Goal: Task Accomplishment & Management: Manage account settings

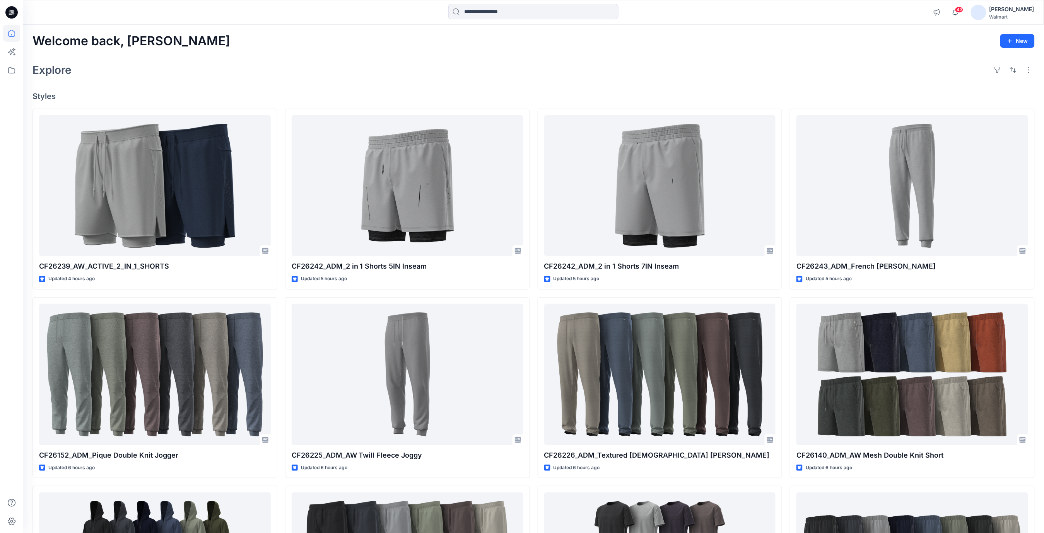
drag, startPoint x: 269, startPoint y: 61, endPoint x: 230, endPoint y: 35, distance: 47.7
click at [269, 61] on div "Explore" at bounding box center [533, 70] width 1002 height 19
click at [442, 39] on div "Welcome back, Rajesh New" at bounding box center [533, 41] width 1002 height 14
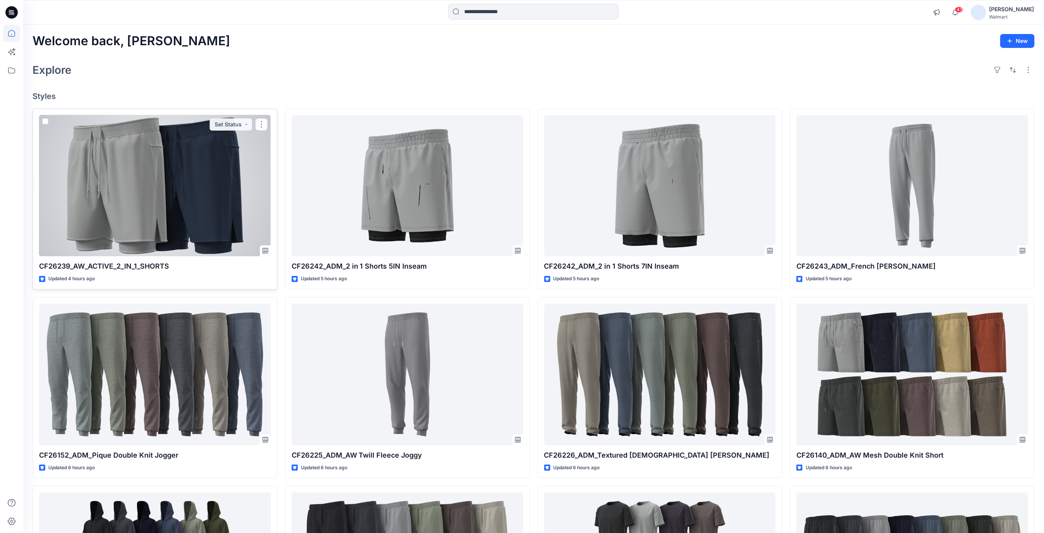
click at [188, 189] on div at bounding box center [155, 186] width 232 height 142
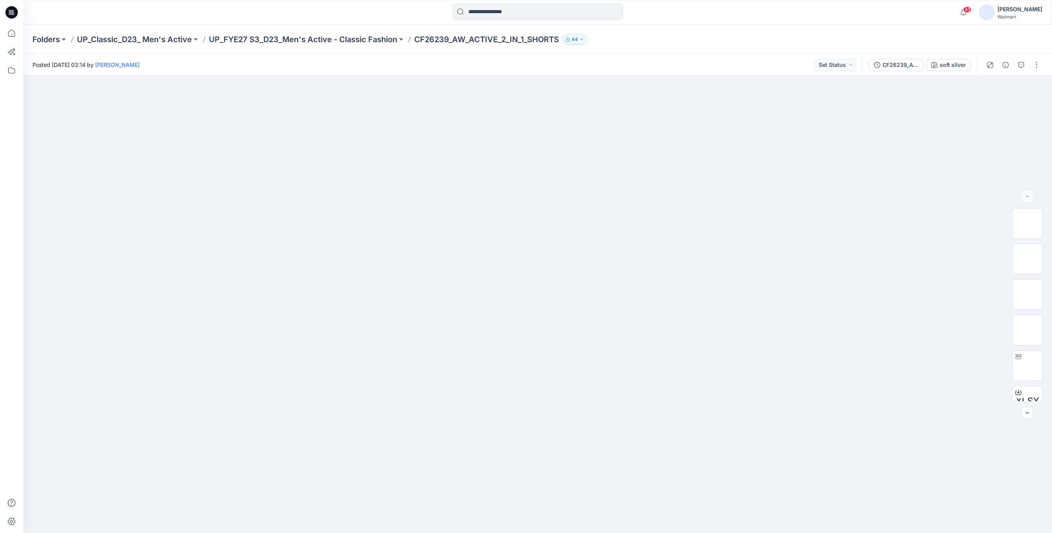
click at [13, 16] on icon at bounding box center [11, 12] width 12 height 12
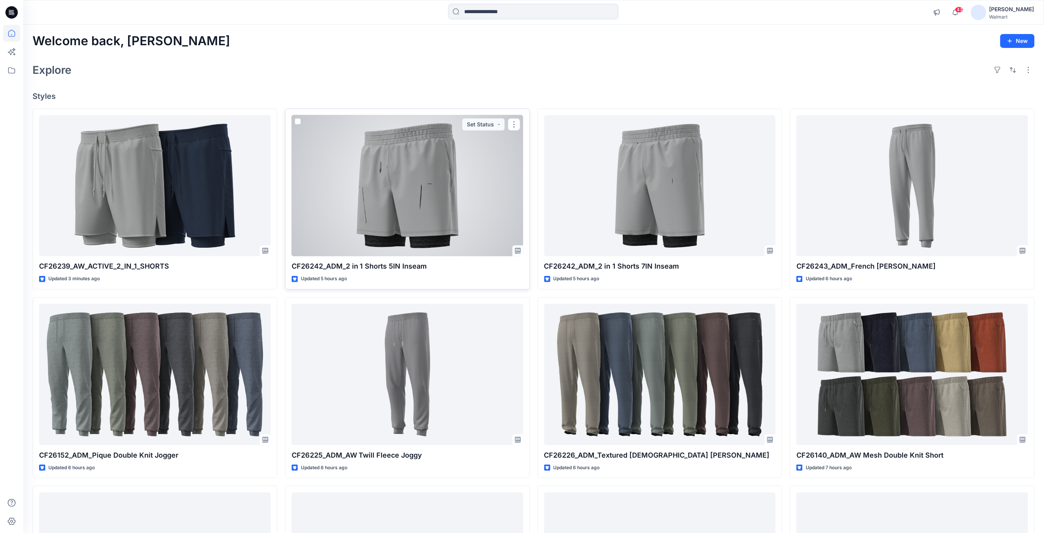
click at [466, 228] on div at bounding box center [408, 186] width 232 height 142
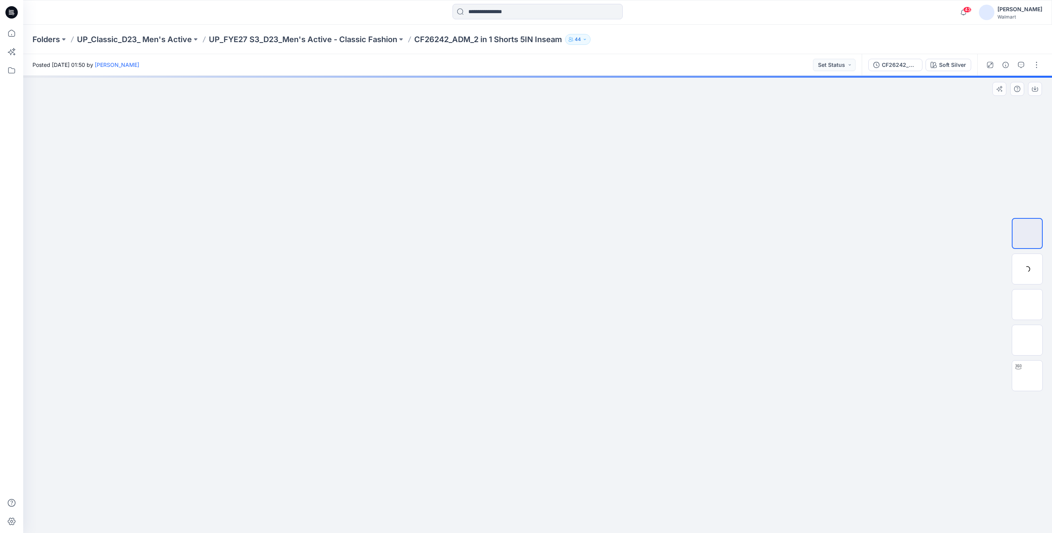
click at [351, 111] on img at bounding box center [537, 111] width 387 height 0
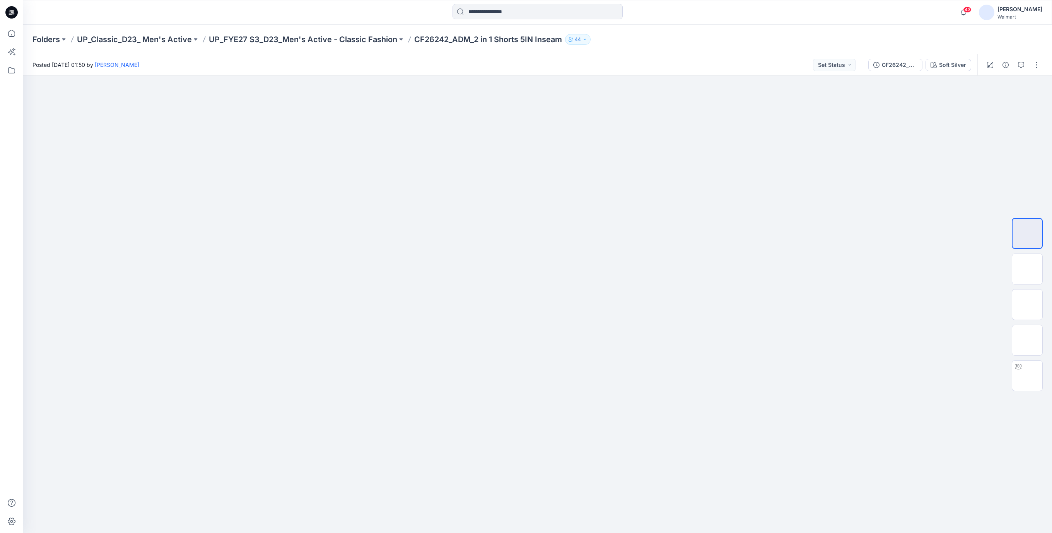
click at [9, 9] on icon at bounding box center [11, 12] width 12 height 12
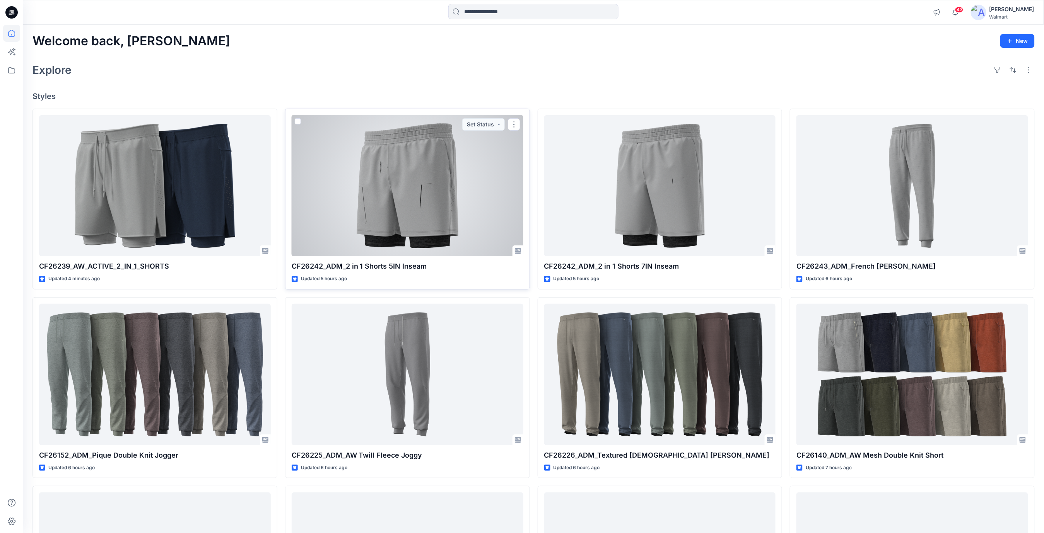
click at [401, 159] on div at bounding box center [408, 186] width 232 height 142
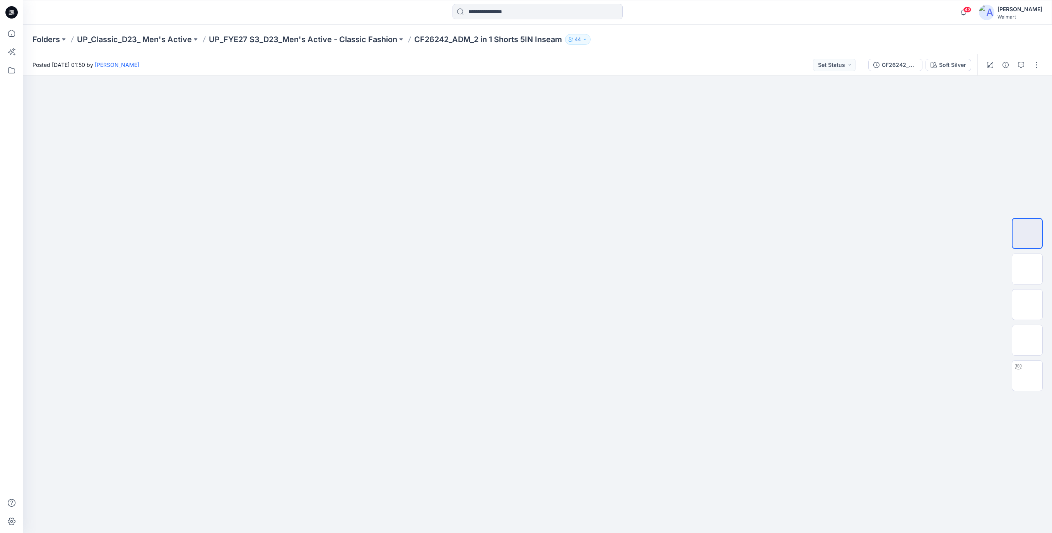
click at [14, 12] on icon at bounding box center [12, 12] width 3 height 0
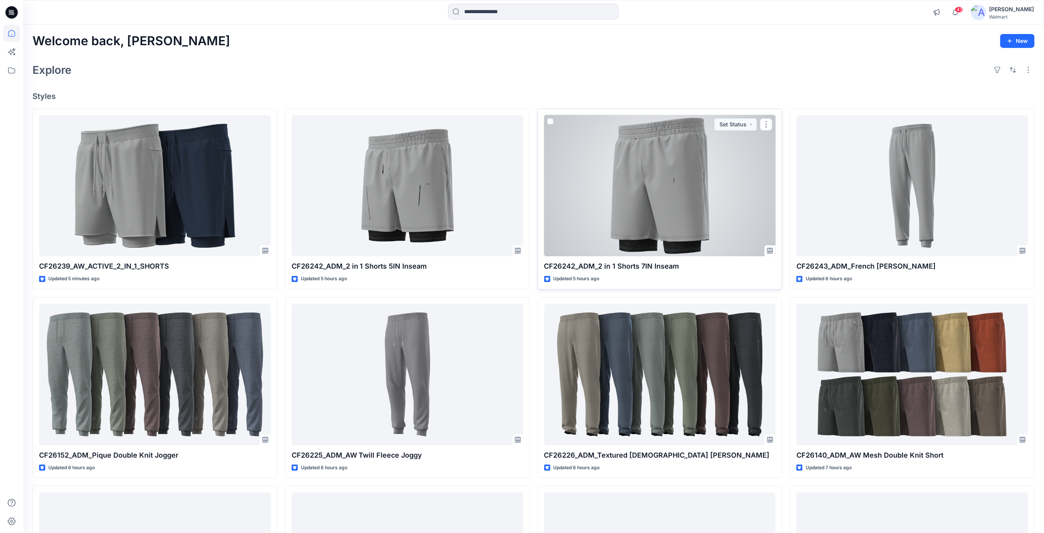
click at [620, 172] on div at bounding box center [660, 186] width 232 height 142
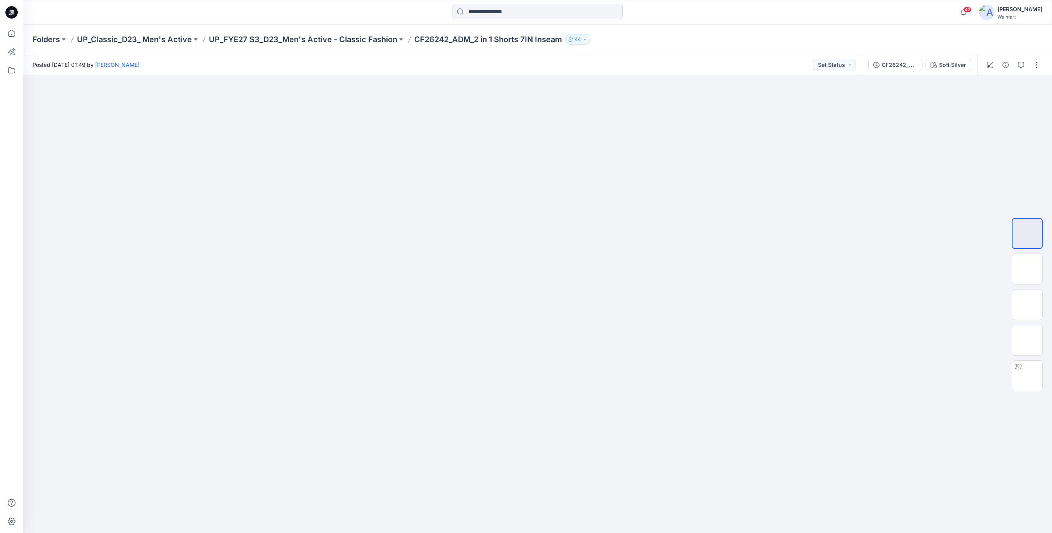
click at [9, 12] on icon at bounding box center [11, 12] width 12 height 12
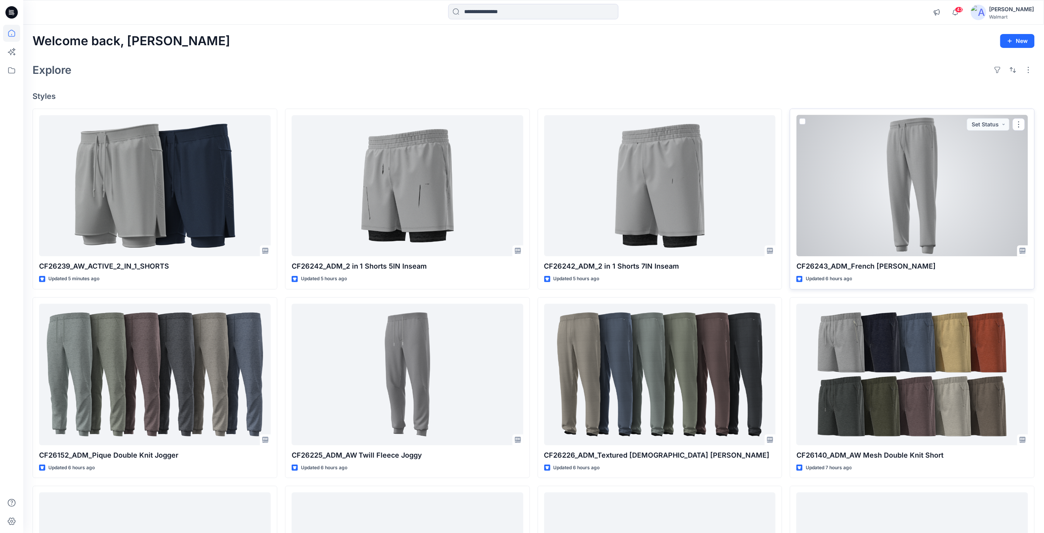
click at [908, 201] on div at bounding box center [912, 186] width 232 height 142
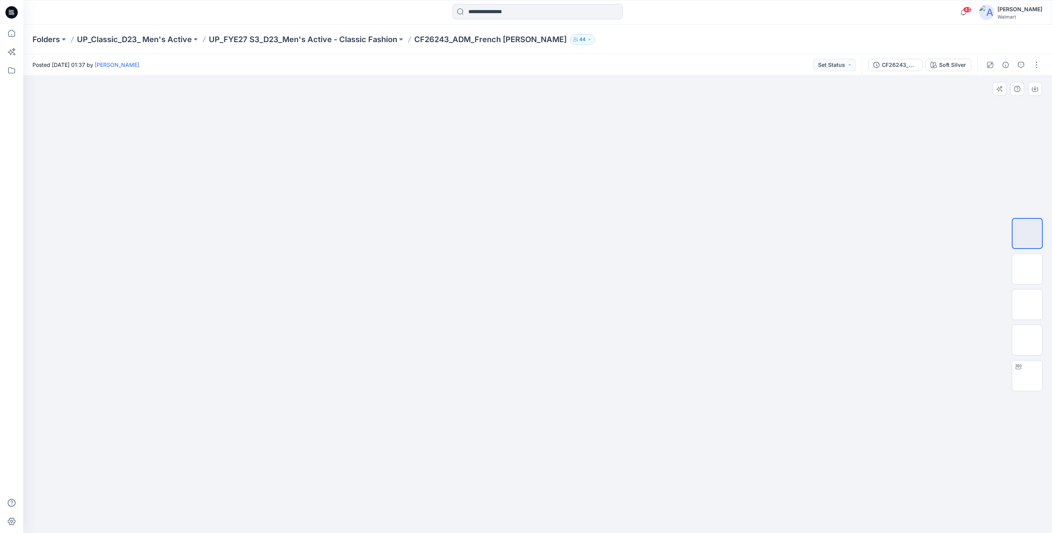
click at [242, 181] on div at bounding box center [537, 304] width 1028 height 457
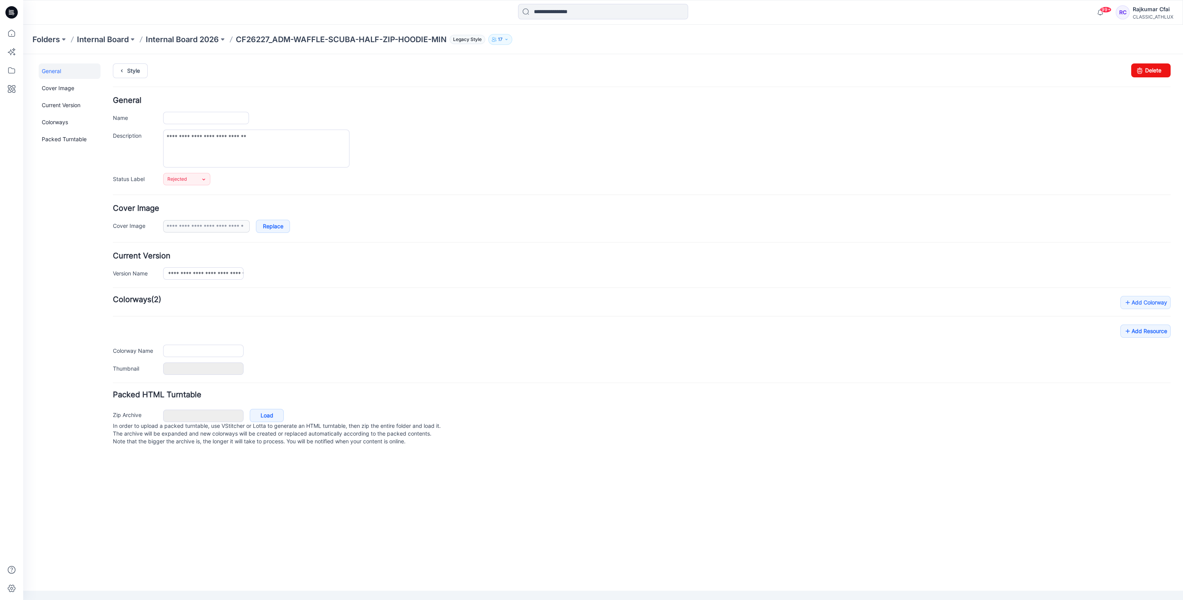
type input "**********"
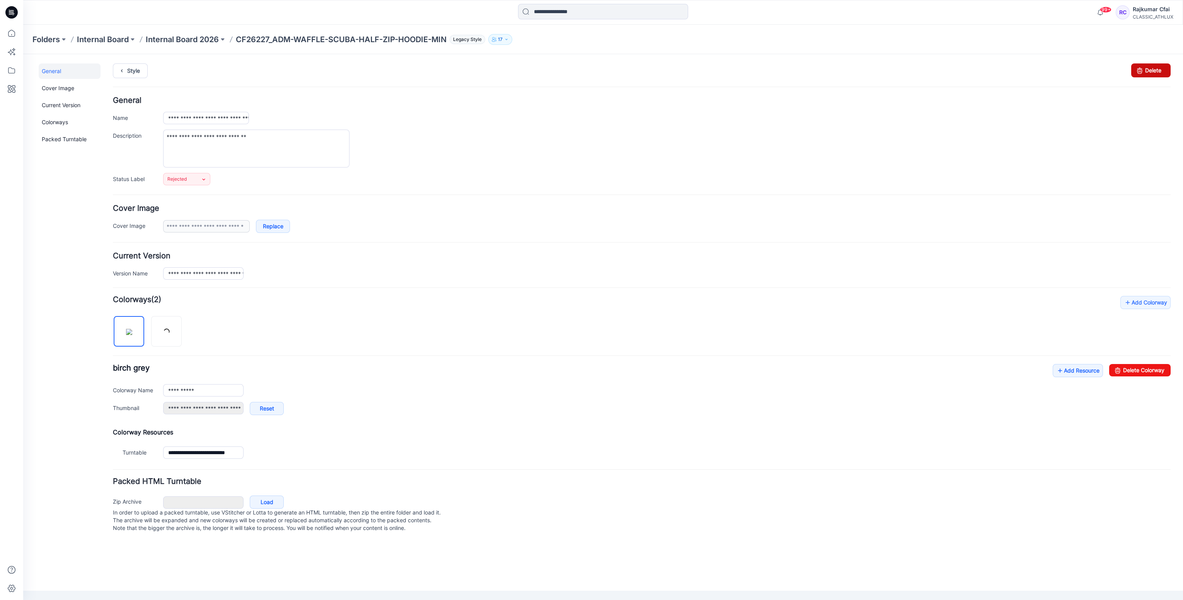
click at [1145, 72] on link "Delete" at bounding box center [1150, 70] width 39 height 14
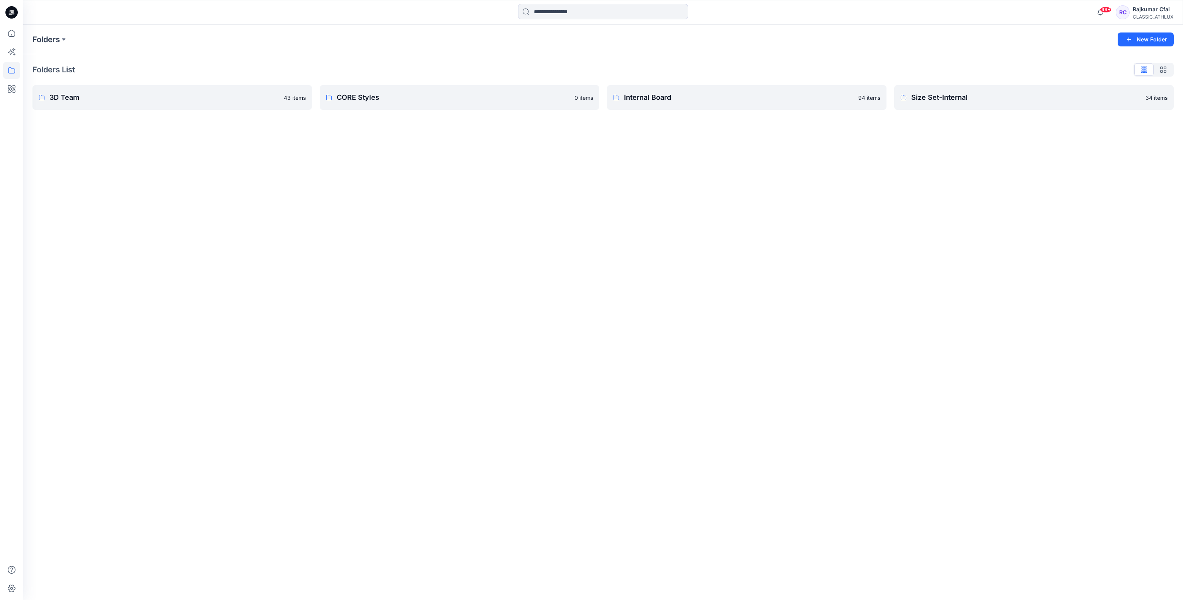
drag, startPoint x: 0, startPoint y: 0, endPoint x: 426, endPoint y: 273, distance: 506.2
click at [459, 292] on div "Folders New Folder Folders List 3D Team 43 items CORE Styles 0 items Internal B…" at bounding box center [603, 312] width 1160 height 575
click at [15, 14] on icon at bounding box center [11, 12] width 12 height 12
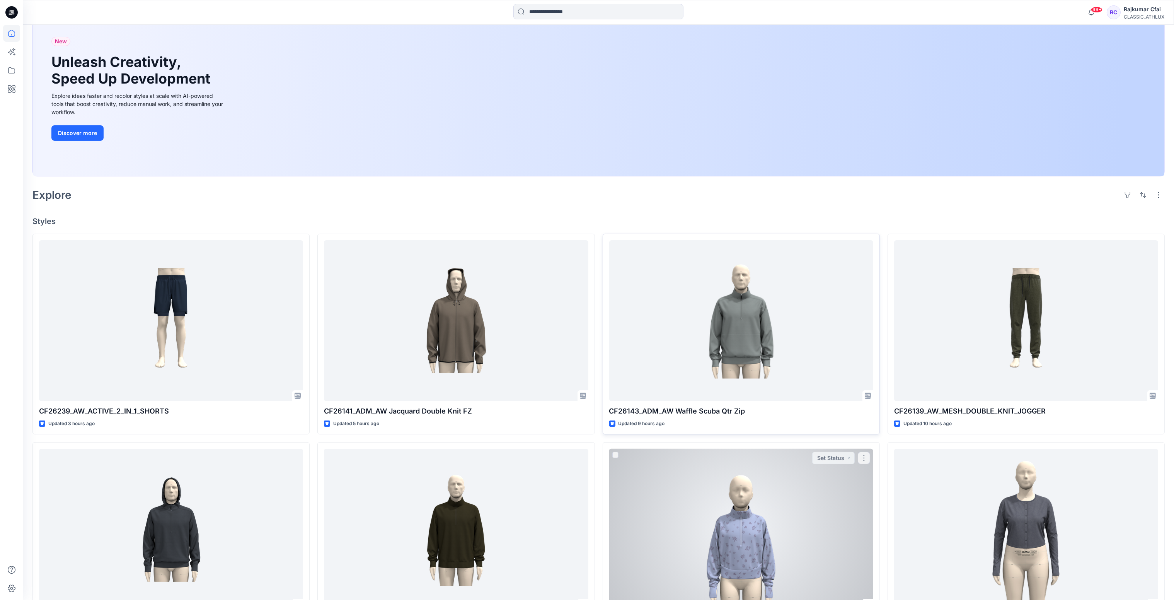
scroll to position [232, 0]
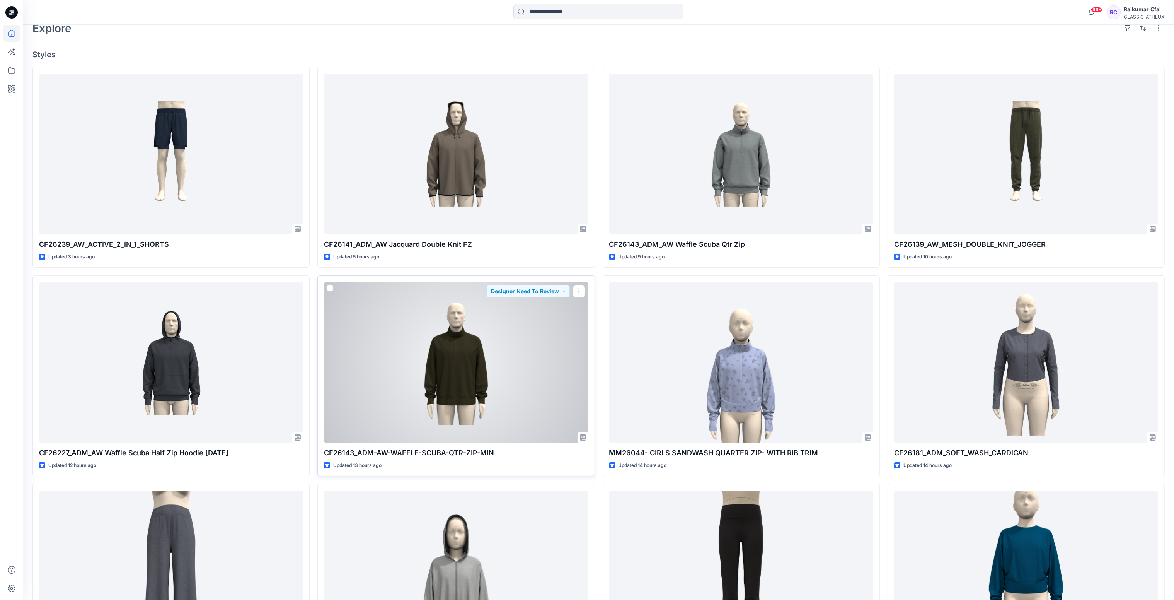
click at [448, 403] on div at bounding box center [456, 362] width 264 height 161
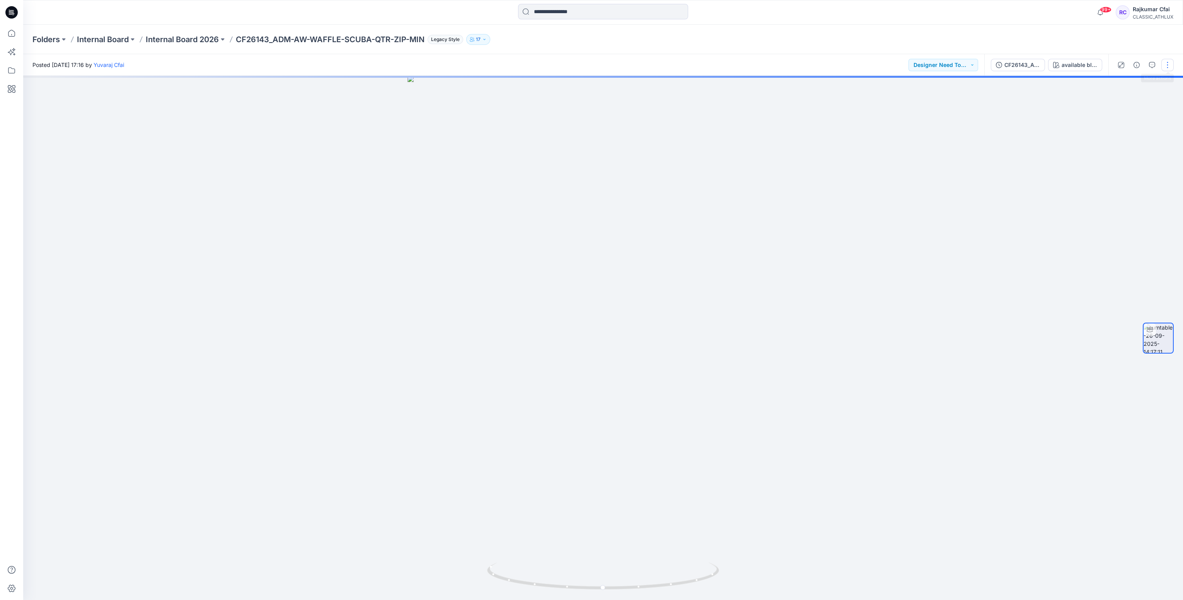
click at [1165, 66] on button "button" at bounding box center [1167, 65] width 12 height 12
click at [1119, 106] on p "Edit" at bounding box center [1119, 107] width 10 height 8
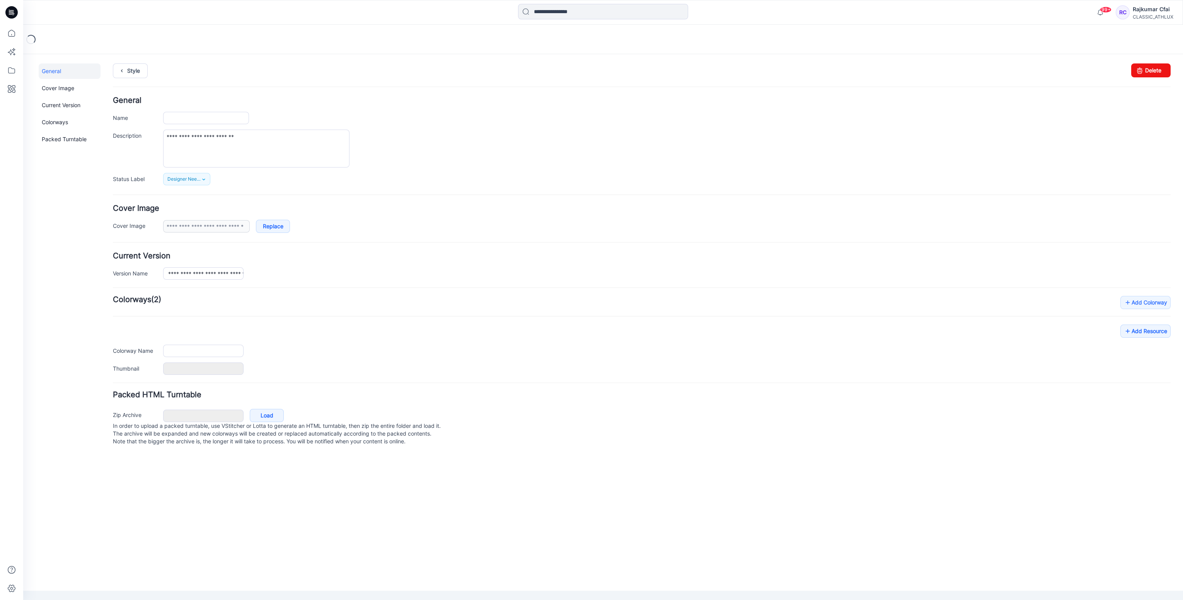
type input "**********"
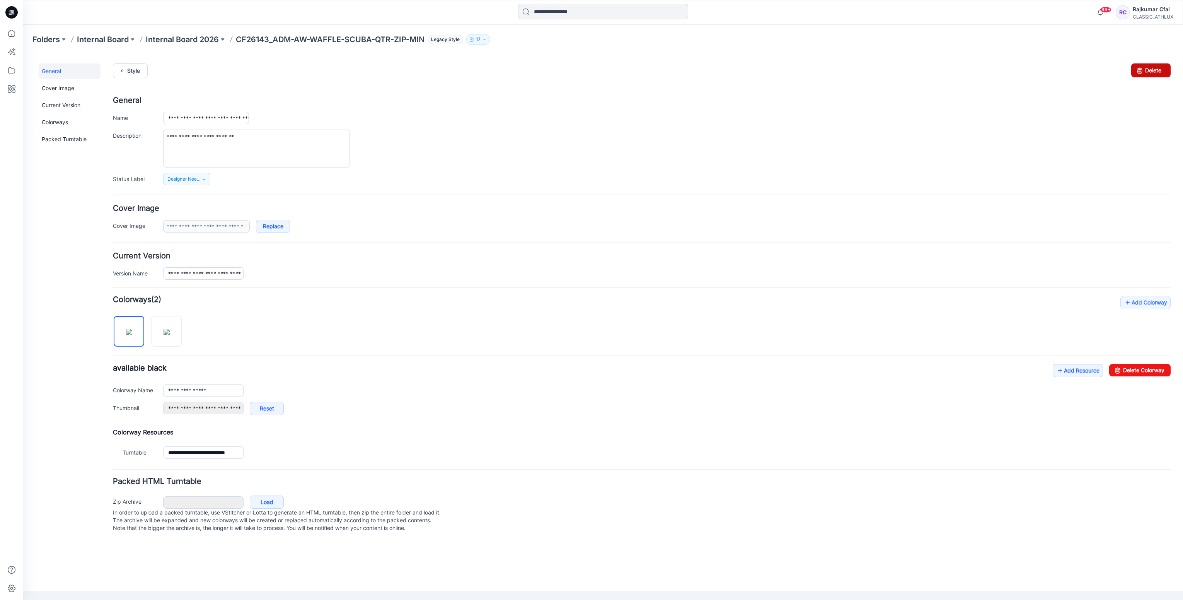
click at [1149, 71] on link "Delete" at bounding box center [1150, 70] width 39 height 14
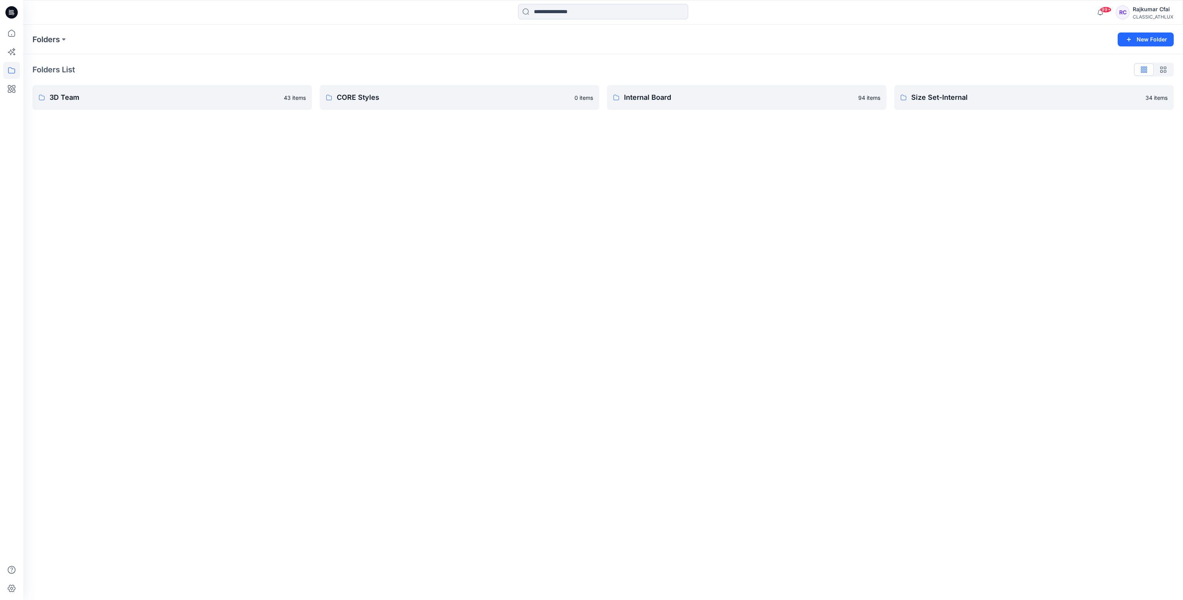
drag, startPoint x: 315, startPoint y: 250, endPoint x: 0, endPoint y: 10, distance: 396.2
click at [315, 249] on div "Folders New Folder Folders List 3D Team 43 items CORE Styles 0 items Internal B…" at bounding box center [603, 312] width 1160 height 575
click at [13, 10] on icon at bounding box center [12, 10] width 4 height 0
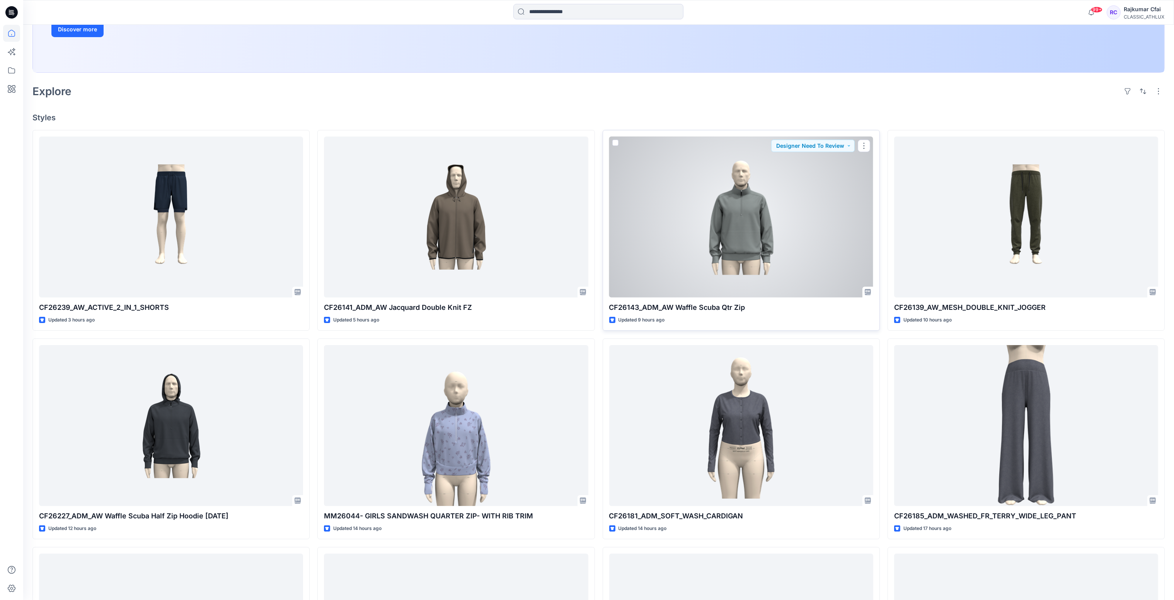
scroll to position [174, 0]
